Goal: Information Seeking & Learning: Find specific page/section

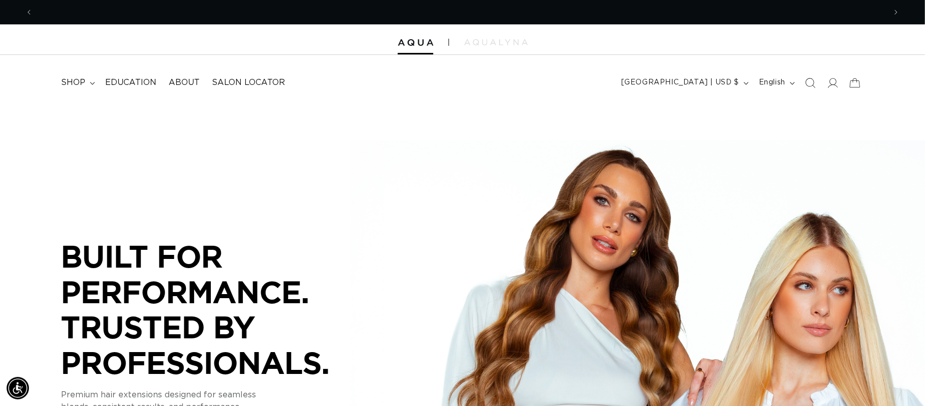
scroll to position [0, 854]
click at [809, 83] on icon "Search" at bounding box center [810, 82] width 11 height 11
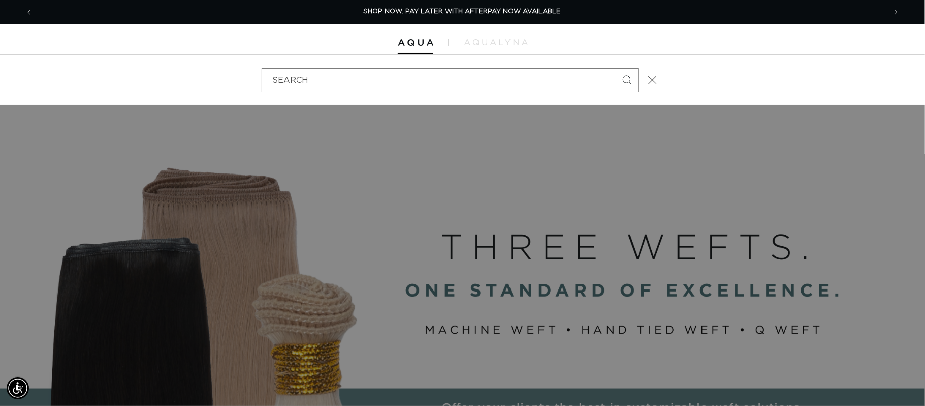
click at [809, 83] on div "Search" at bounding box center [462, 80] width 925 height 50
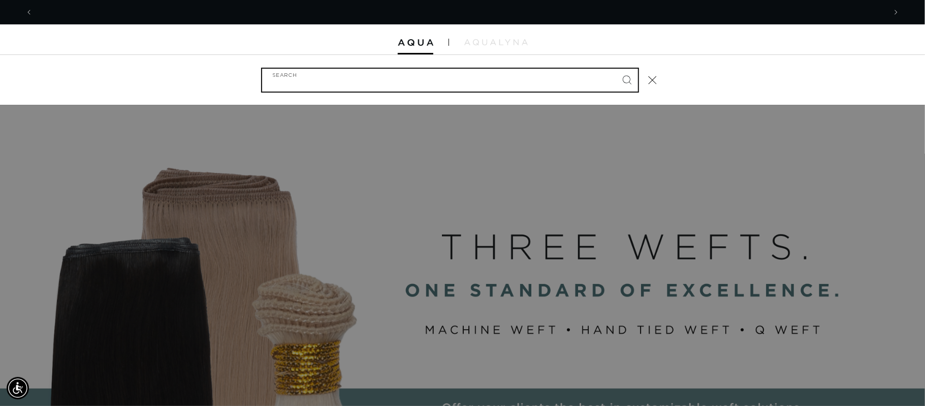
drag, startPoint x: 352, startPoint y: 77, endPoint x: 348, endPoint y: 55, distance: 21.6
click at [352, 69] on input "Search" at bounding box center [450, 80] width 376 height 23
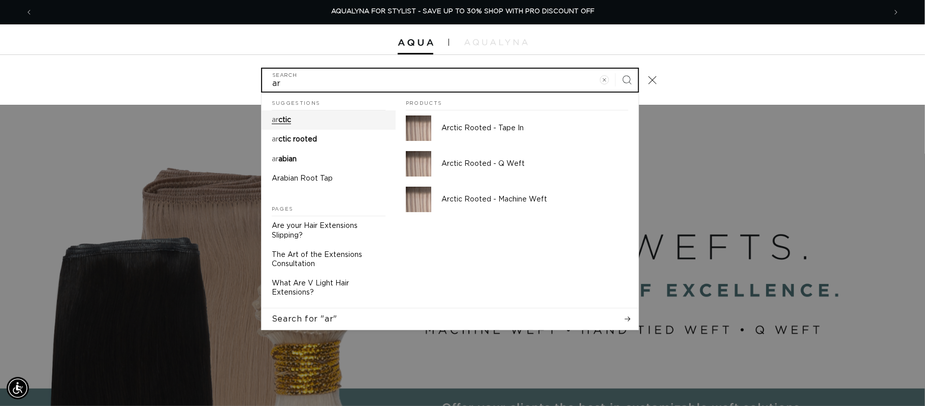
type input "ar"
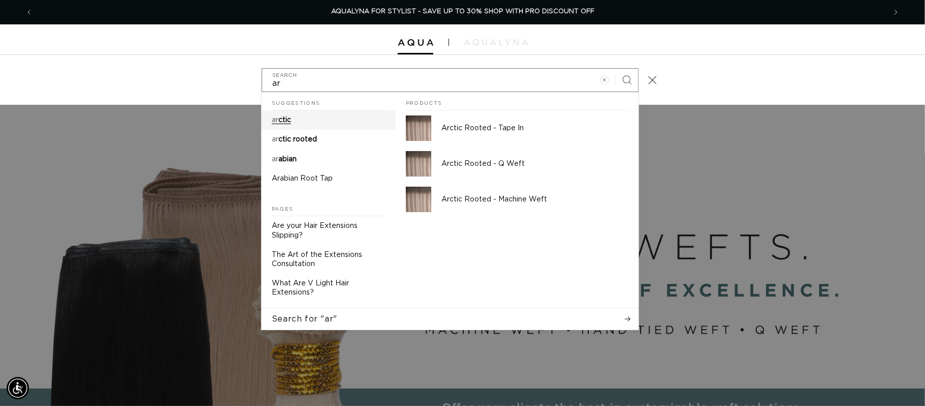
click at [289, 117] on span "ctic" at bounding box center [285, 119] width 13 height 7
